Goal: Task Accomplishment & Management: Manage account settings

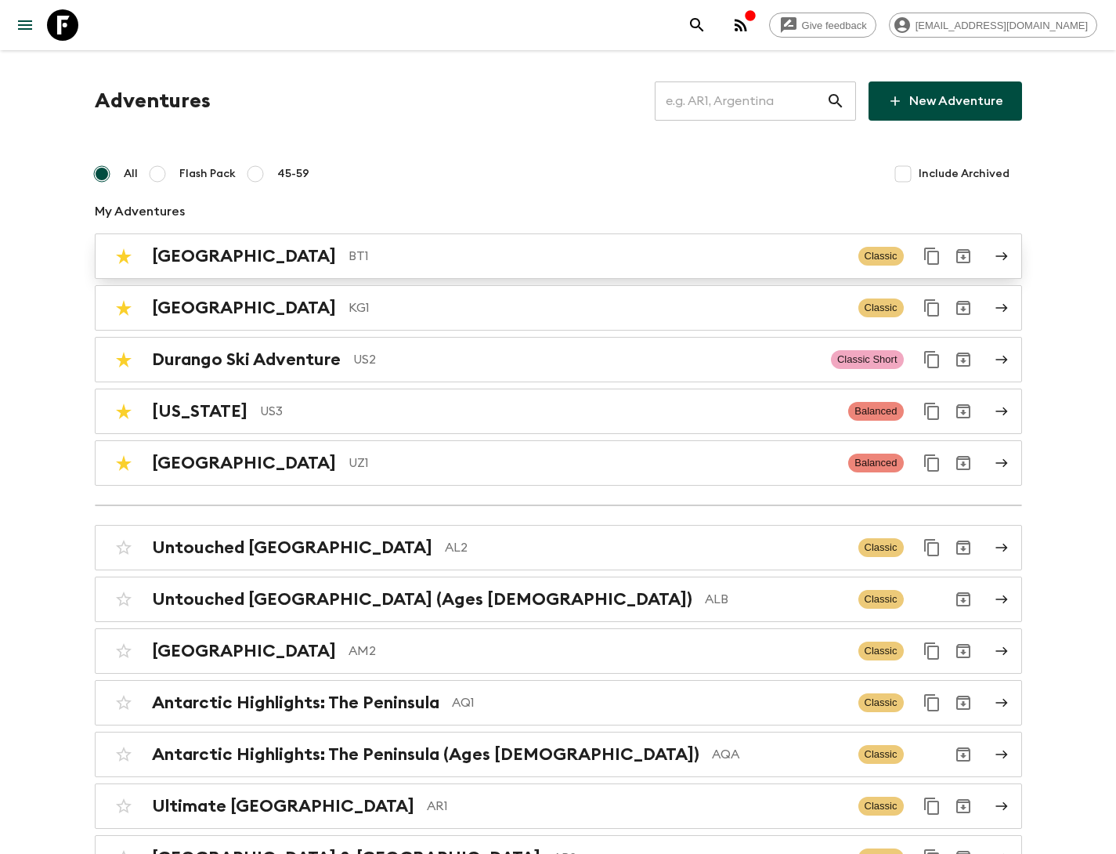
click at [349, 258] on p "BT1" at bounding box center [597, 256] width 497 height 19
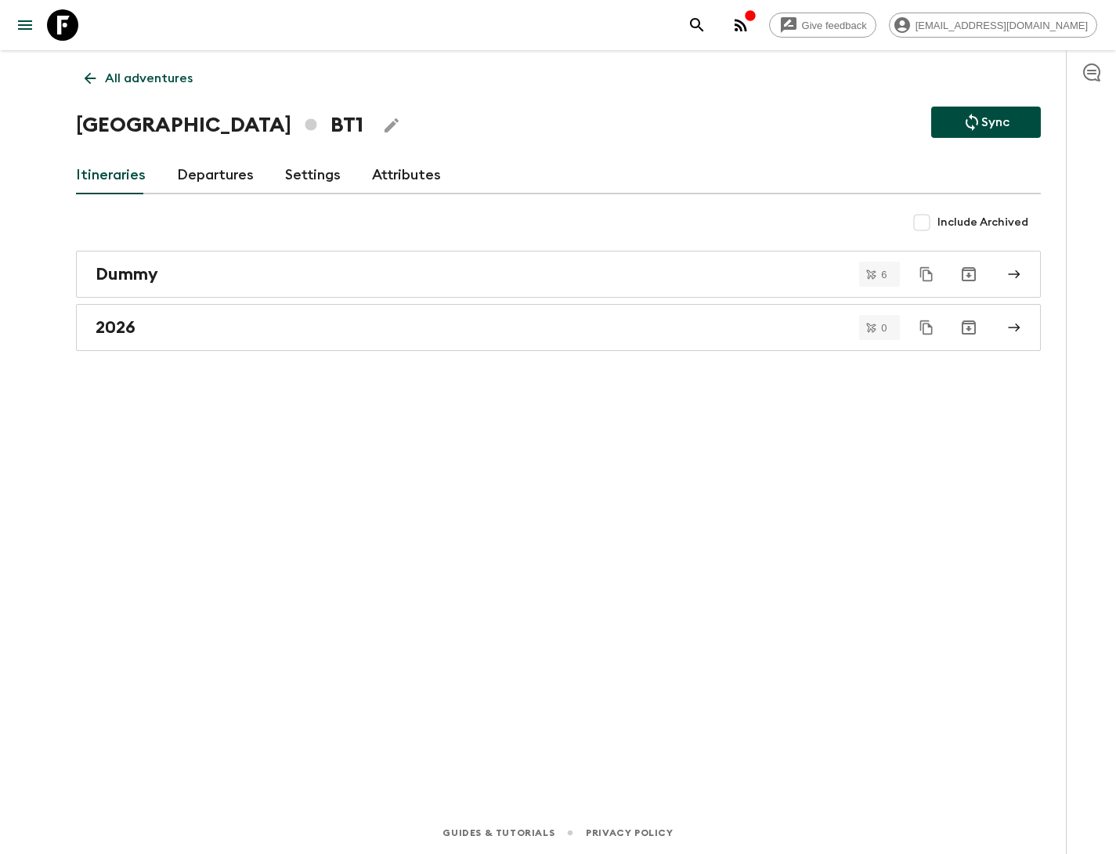
click at [403, 177] on link "Attributes" at bounding box center [406, 176] width 69 height 38
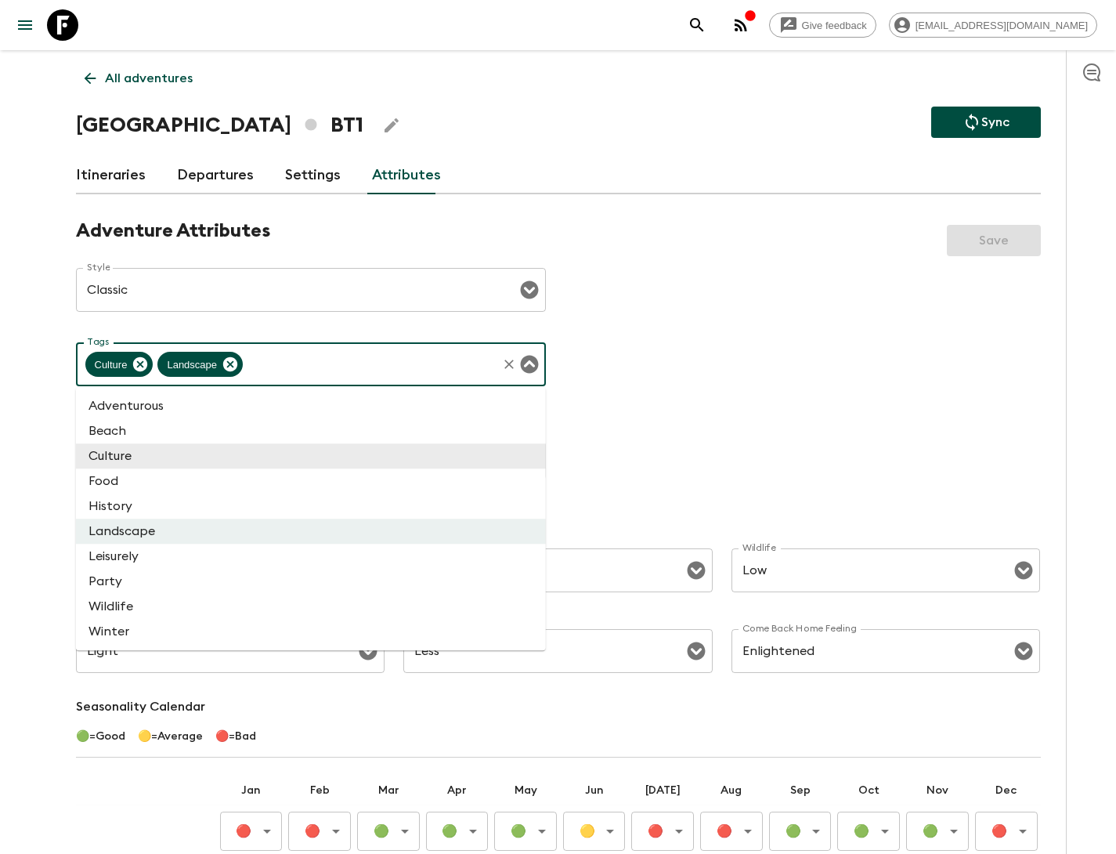
click at [284, 363] on input "Tags" at bounding box center [369, 364] width 249 height 30
click at [665, 423] on div "Adventure Attributes Save Style Classic Style ​ Tags Culture Landscape Tags Max…" at bounding box center [558, 638] width 965 height 838
